Goal: Transaction & Acquisition: Purchase product/service

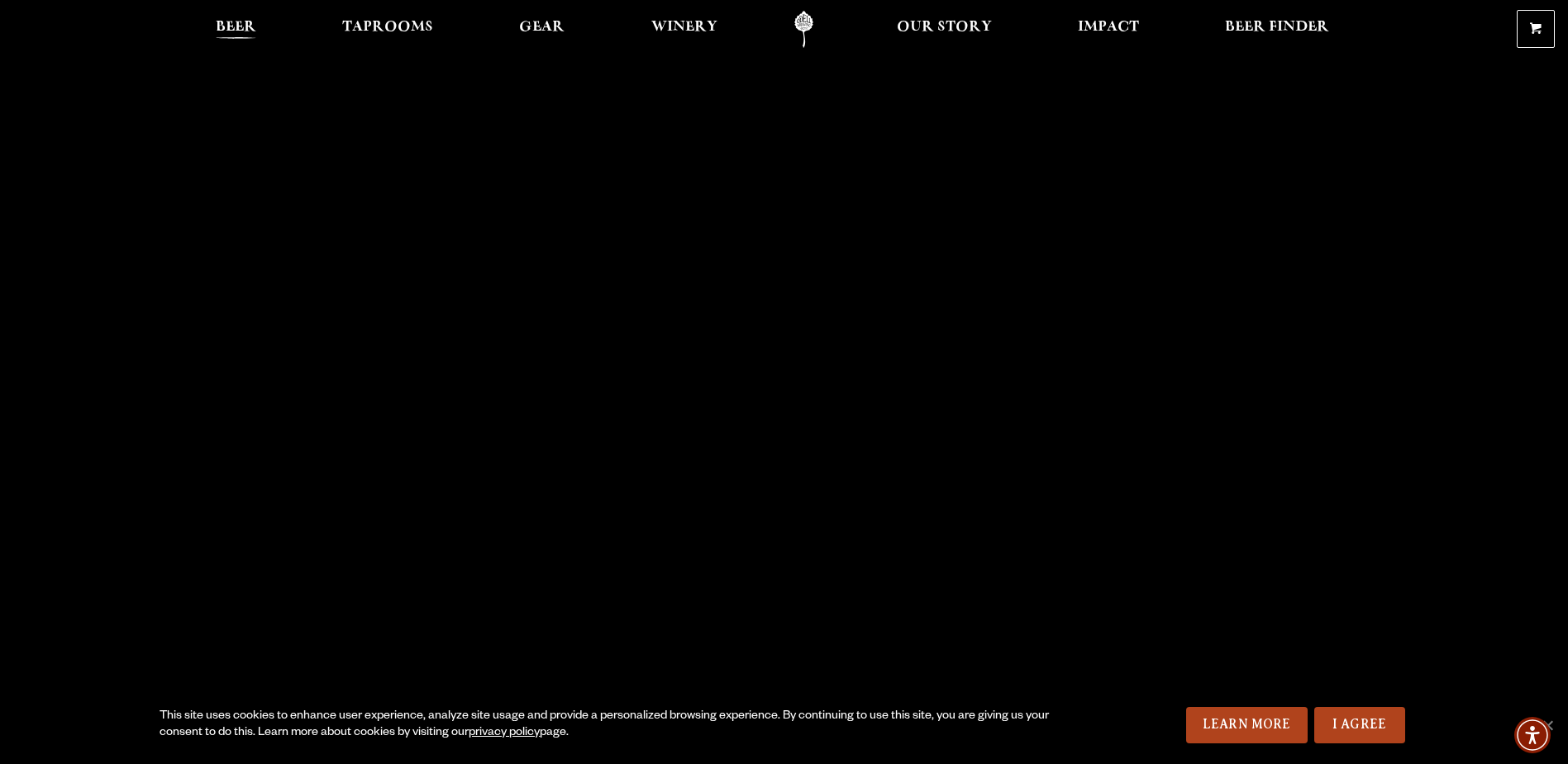
click at [231, 28] on span "Beer" at bounding box center [236, 27] width 41 height 14
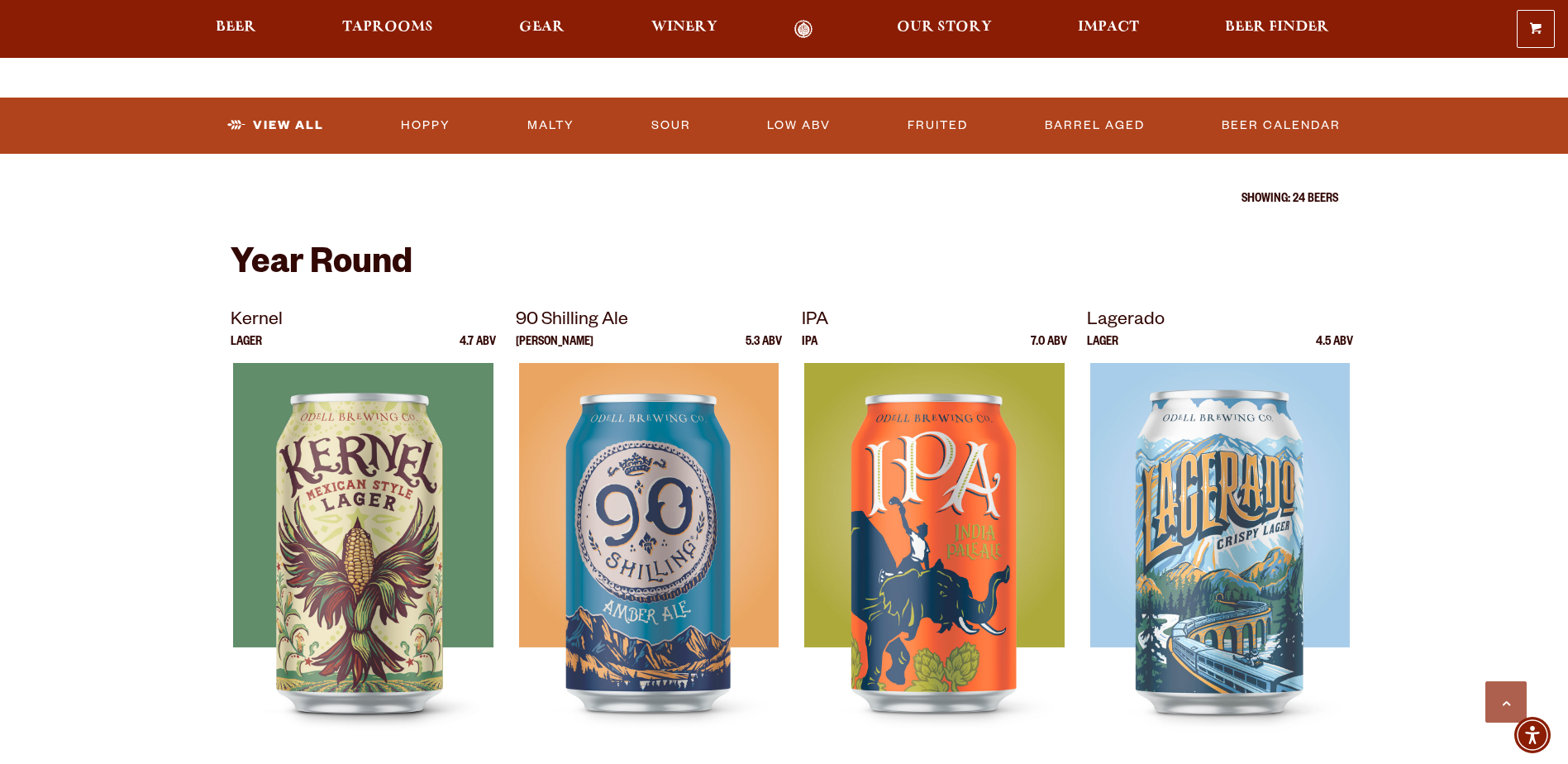
scroll to position [551, 0]
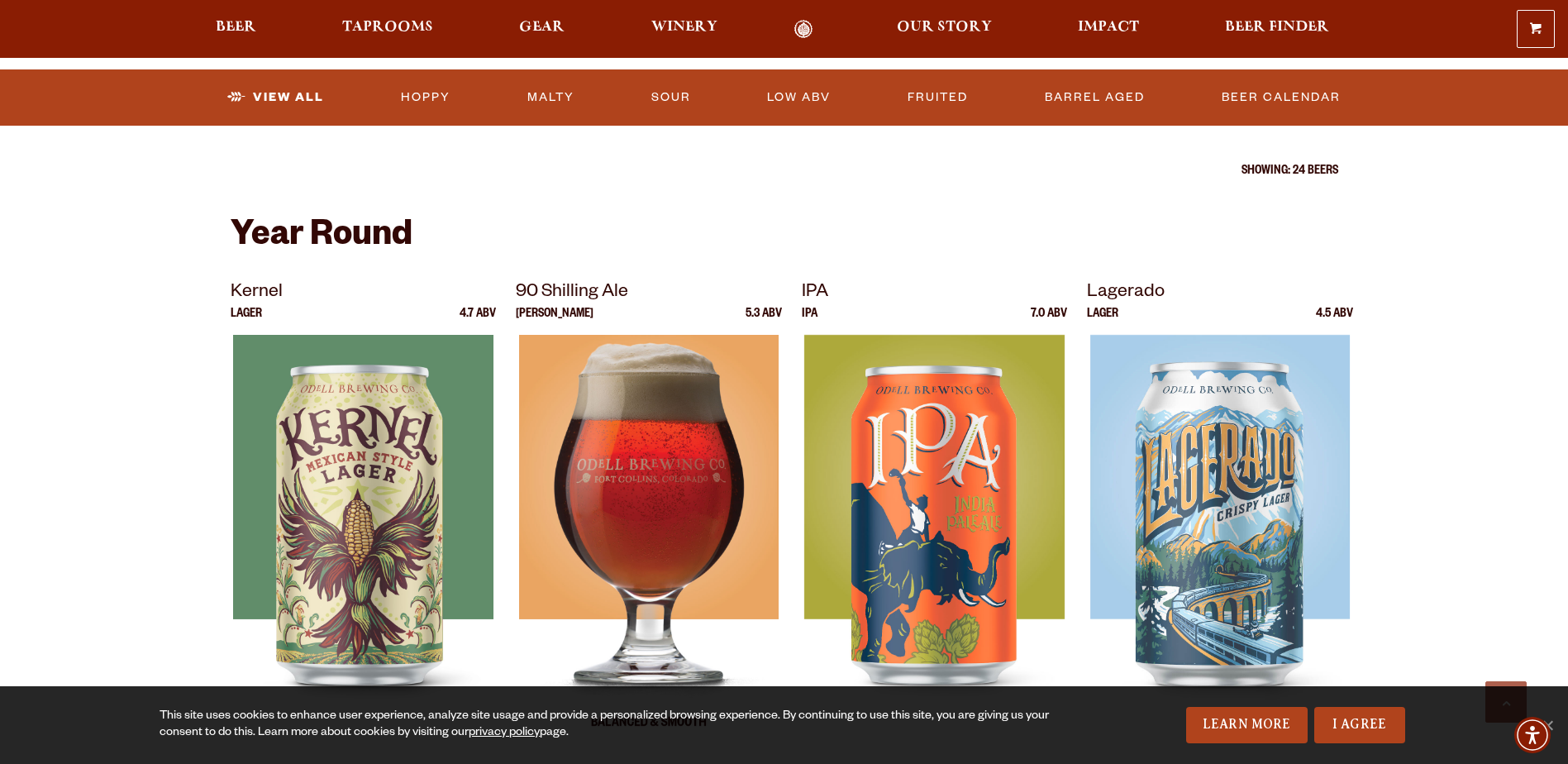
click at [653, 473] on img at bounding box center [649, 541] width 259 height 413
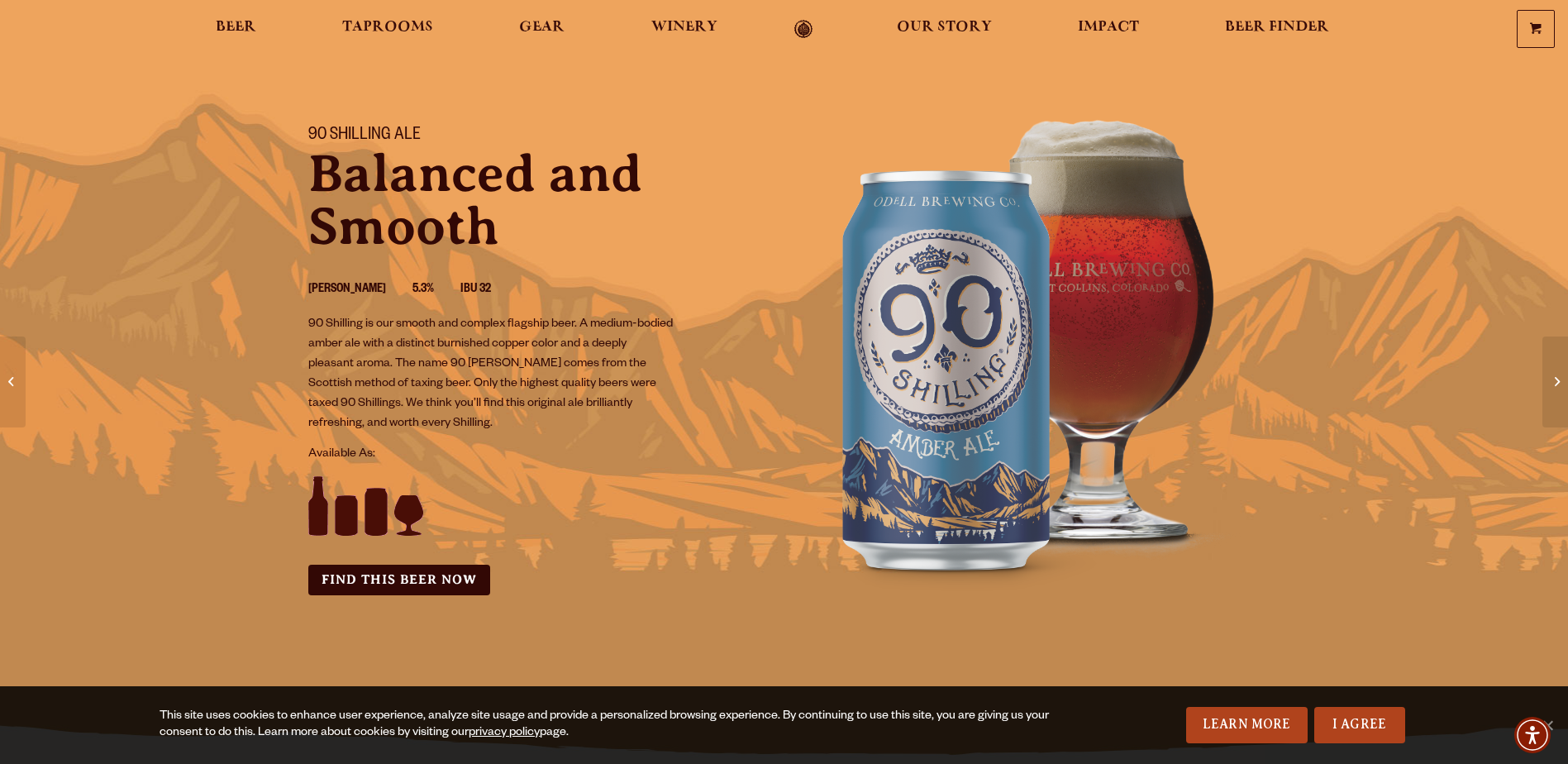
scroll to position [110, 0]
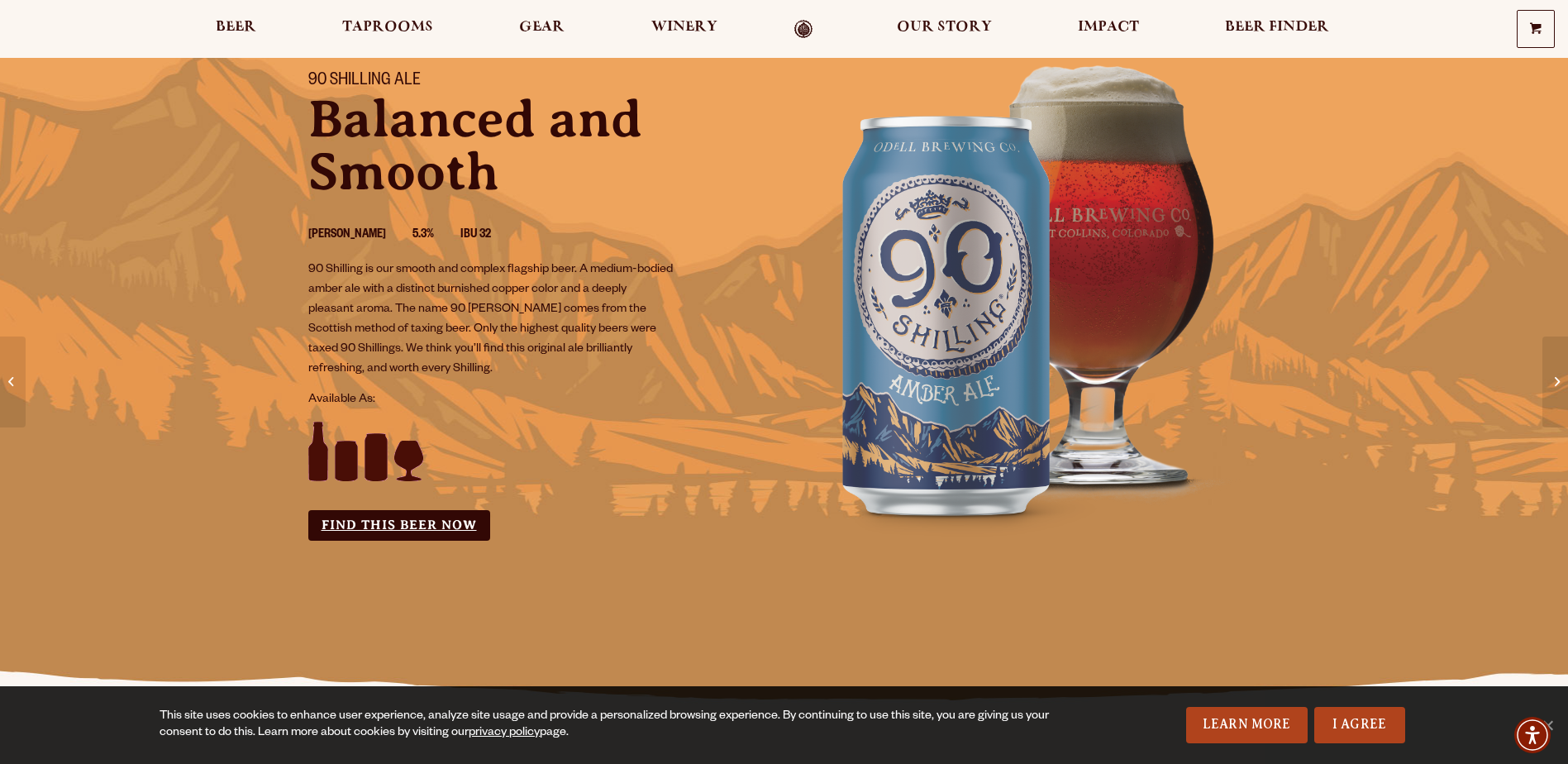
click at [417, 520] on link "Find this Beer Now" at bounding box center [399, 526] width 182 height 31
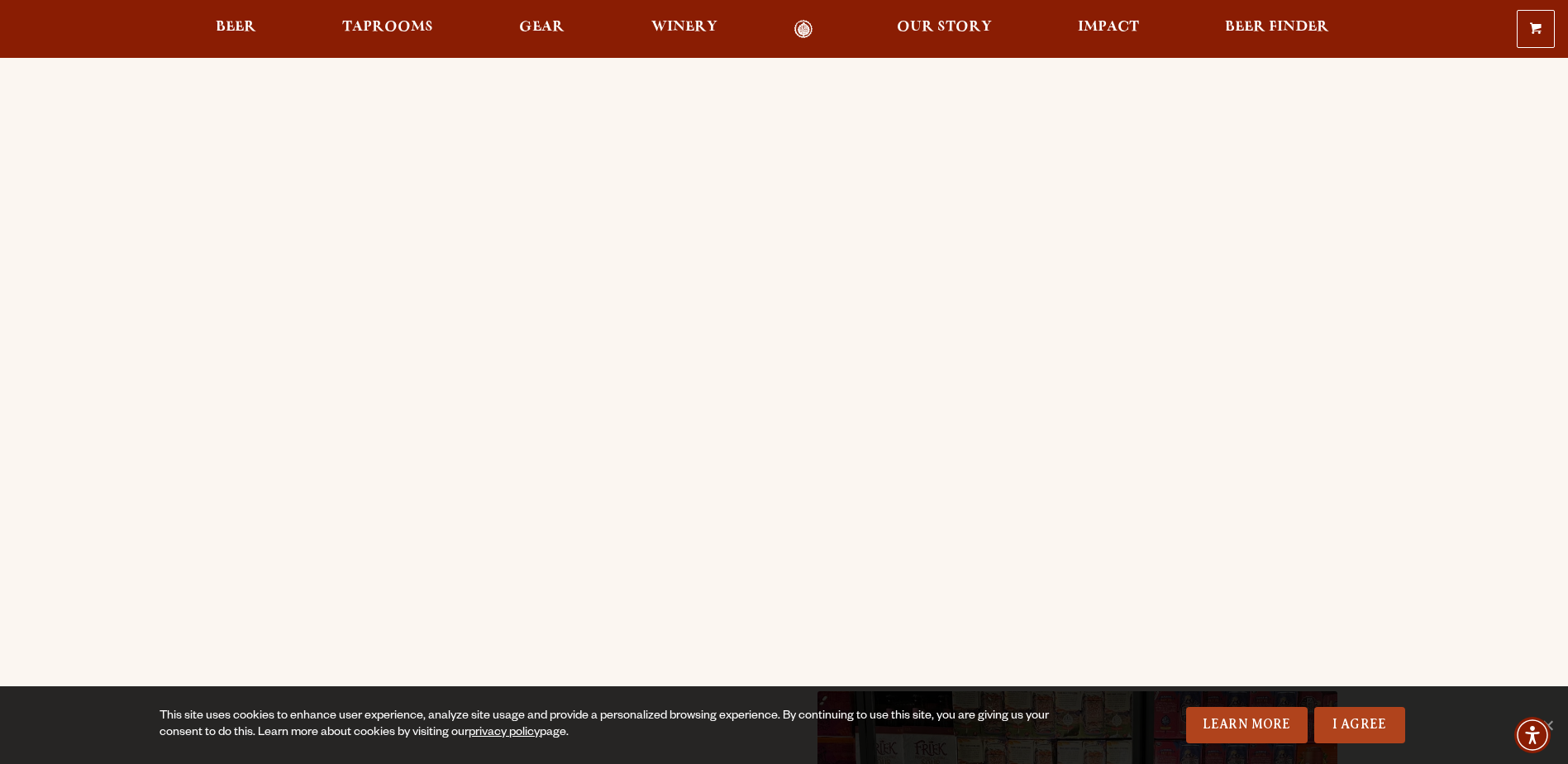
scroll to position [165, 0]
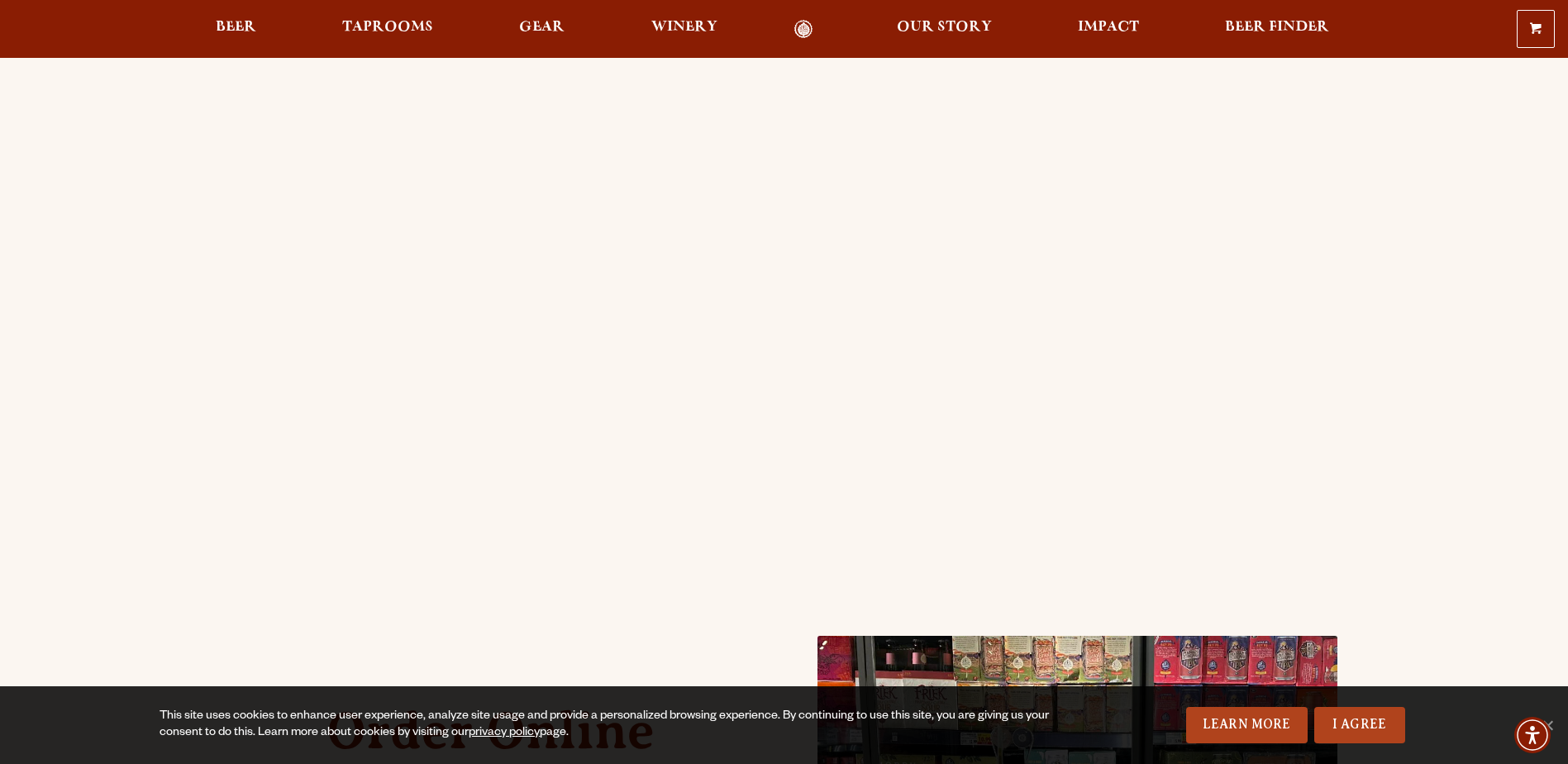
click at [150, 345] on div "Order Online Order Odell beer or OBC Wine online for delivery or pick-up from a…" at bounding box center [784, 489] width 1568 height 1185
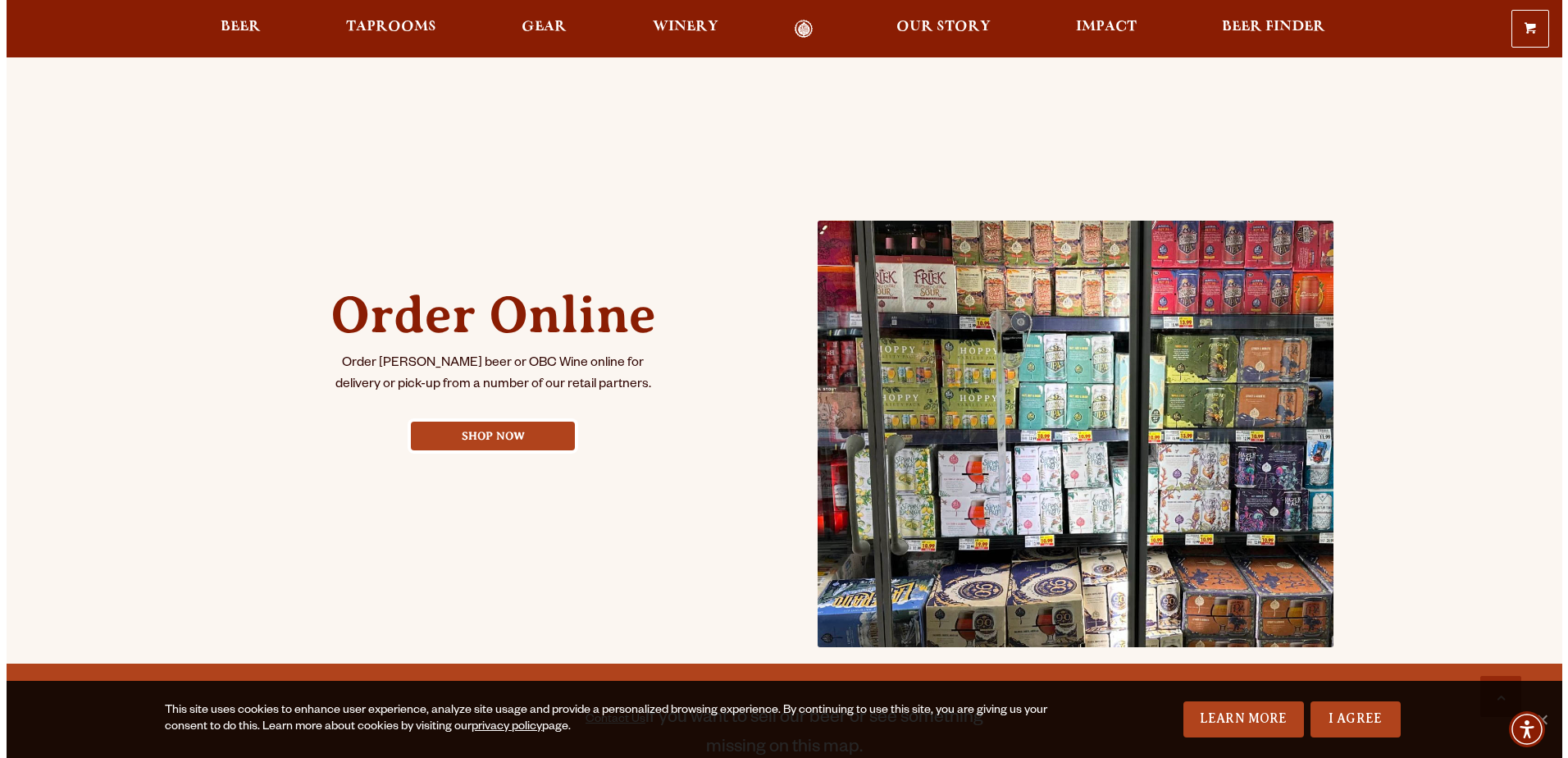
scroll to position [601, 0]
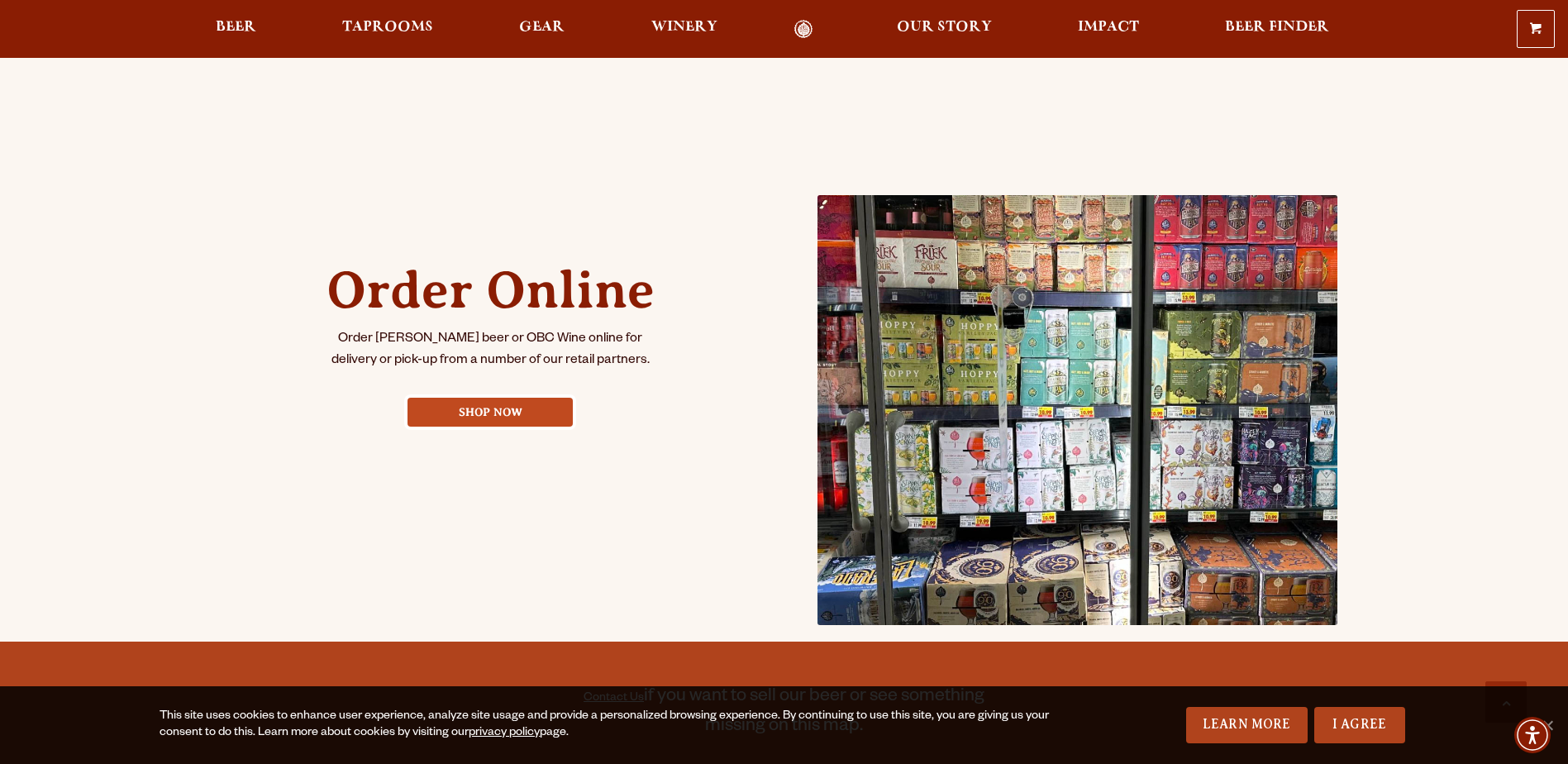
click at [490, 404] on link "Shop Now" at bounding box center [490, 412] width 165 height 29
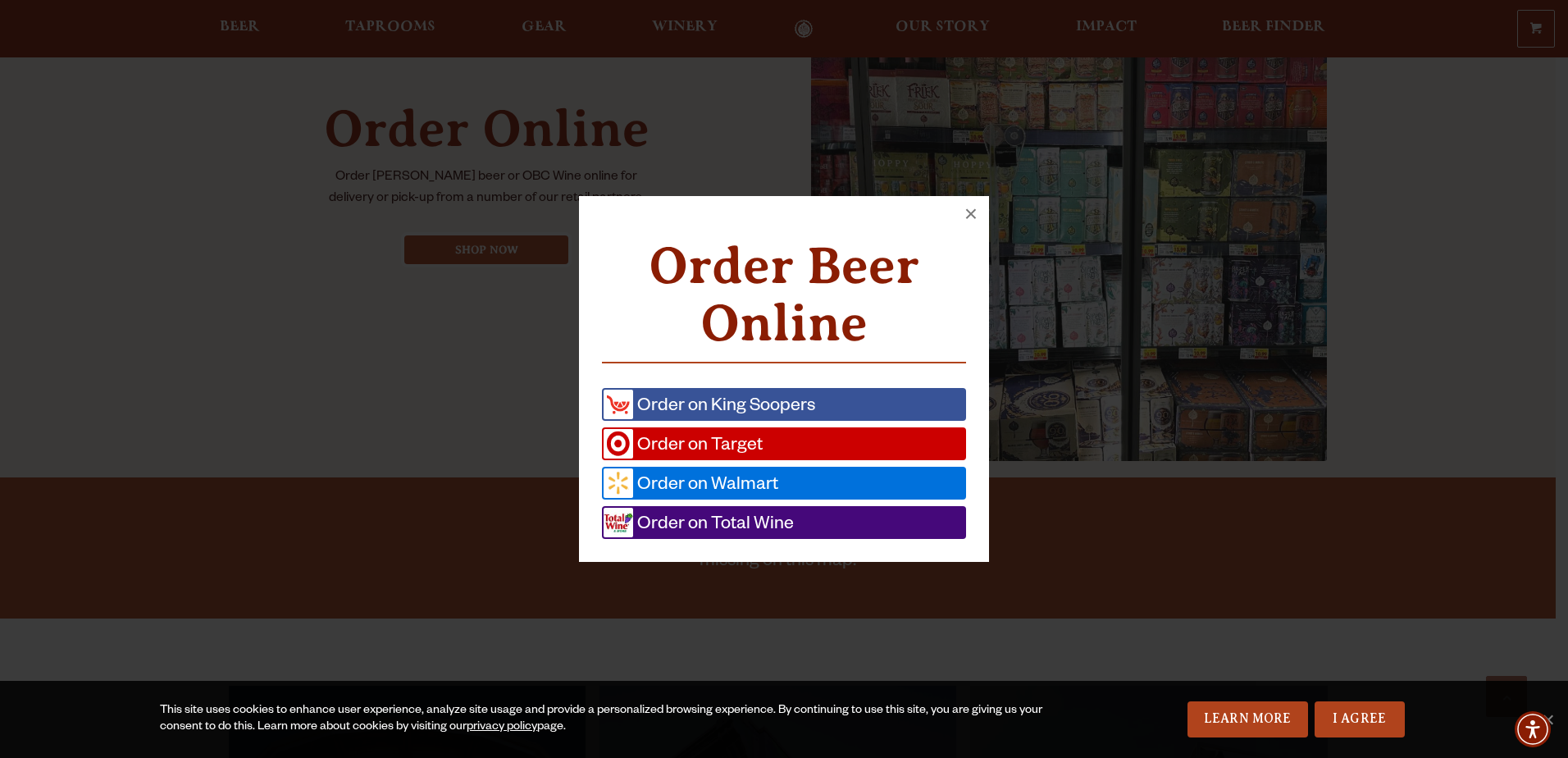
scroll to position [761, 0]
click at [697, 441] on span "Order on Target" at bounding box center [698, 443] width 130 height 30
click at [743, 481] on span "Order on Walmart" at bounding box center [705, 483] width 145 height 30
